Goal: Transaction & Acquisition: Purchase product/service

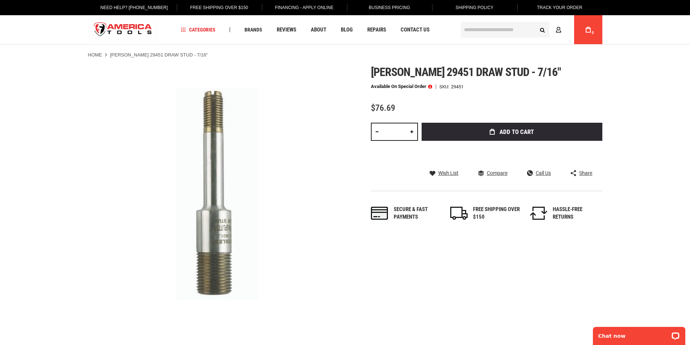
click at [400, 126] on input "*" at bounding box center [394, 132] width 47 height 18
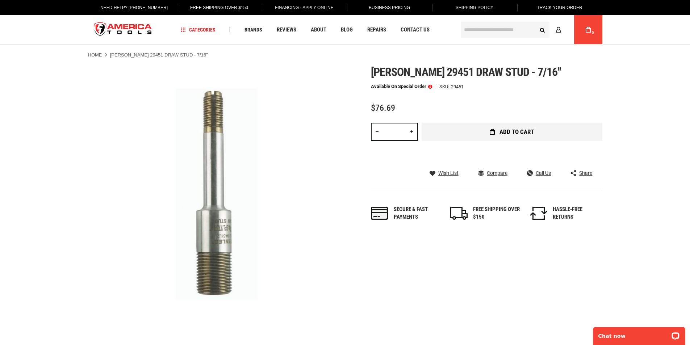
type input "*"
click at [521, 129] on span "Add to Cart" at bounding box center [516, 132] width 34 height 6
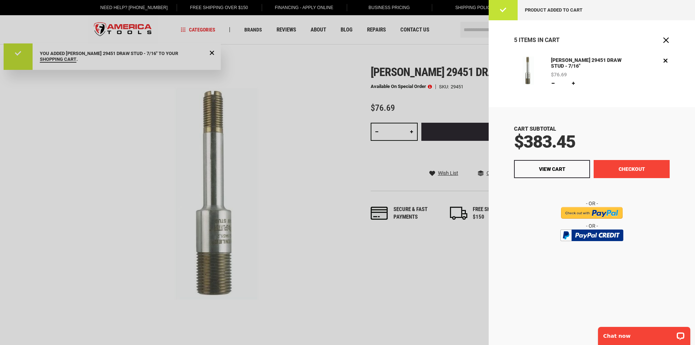
click at [634, 165] on button "Checkout" at bounding box center [632, 169] width 76 height 18
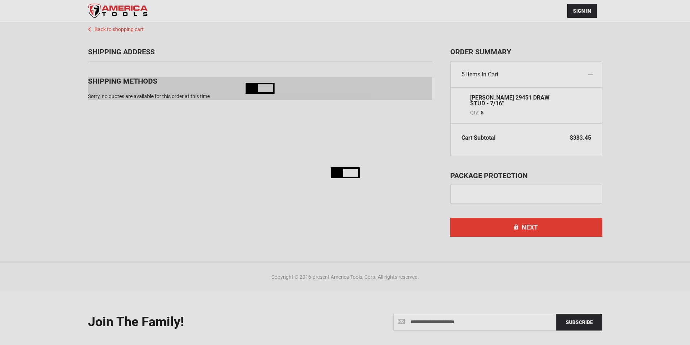
scroll to position [47, 0]
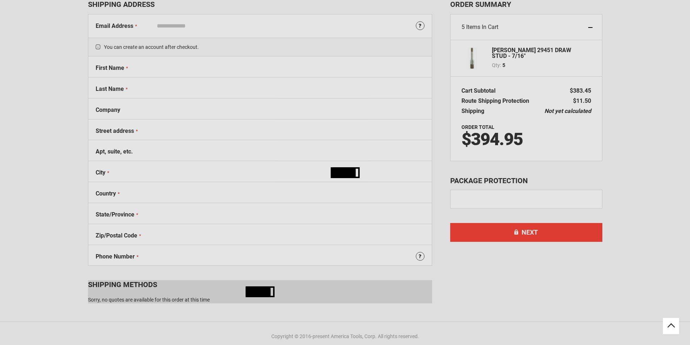
select select "**"
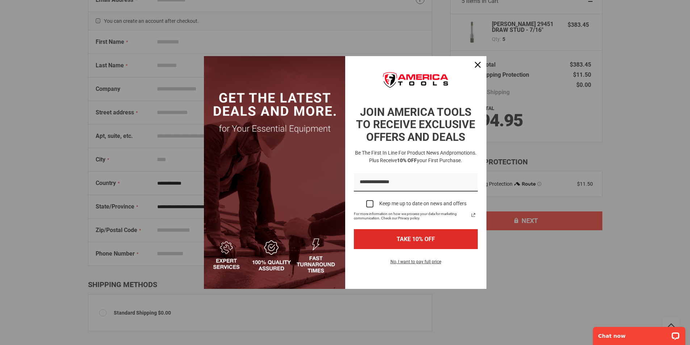
scroll to position [0, 0]
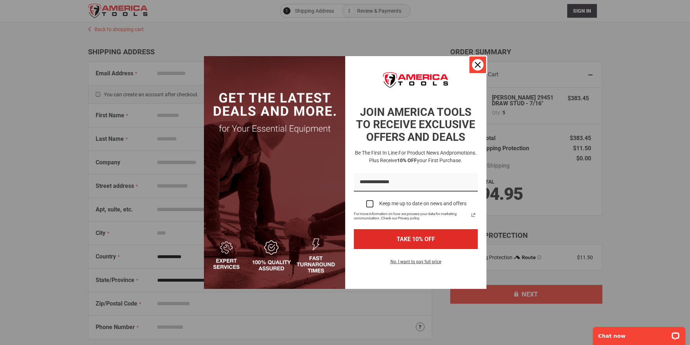
click at [475, 67] on icon "close icon" at bounding box center [478, 65] width 6 height 6
